Goal: Navigation & Orientation: Find specific page/section

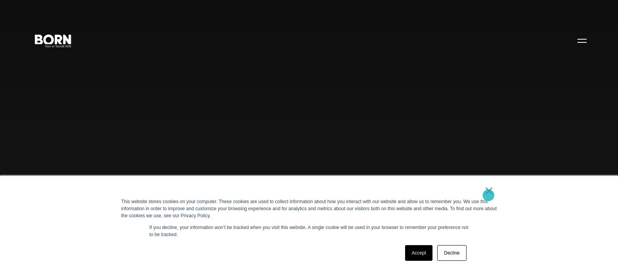
click at [489, 193] on link "×" at bounding box center [489, 190] width 9 height 7
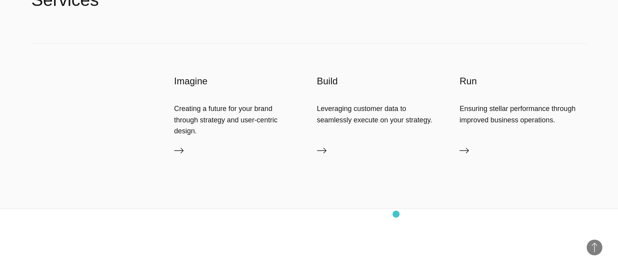
scroll to position [2047, 0]
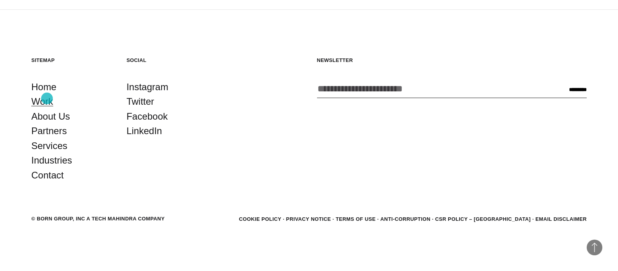
click at [47, 98] on link "Work" at bounding box center [42, 101] width 22 height 15
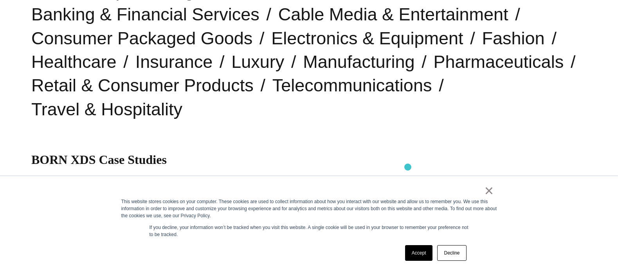
scroll to position [274, 0]
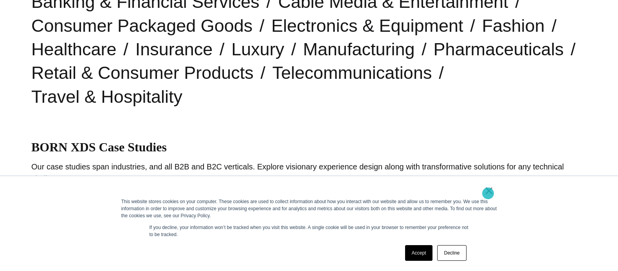
click at [488, 193] on link "×" at bounding box center [489, 190] width 9 height 7
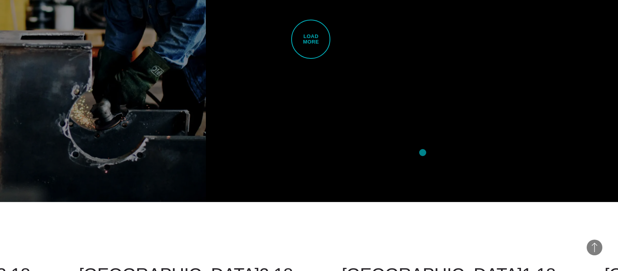
scroll to position [2566, 0]
